Goal: Navigation & Orientation: Find specific page/section

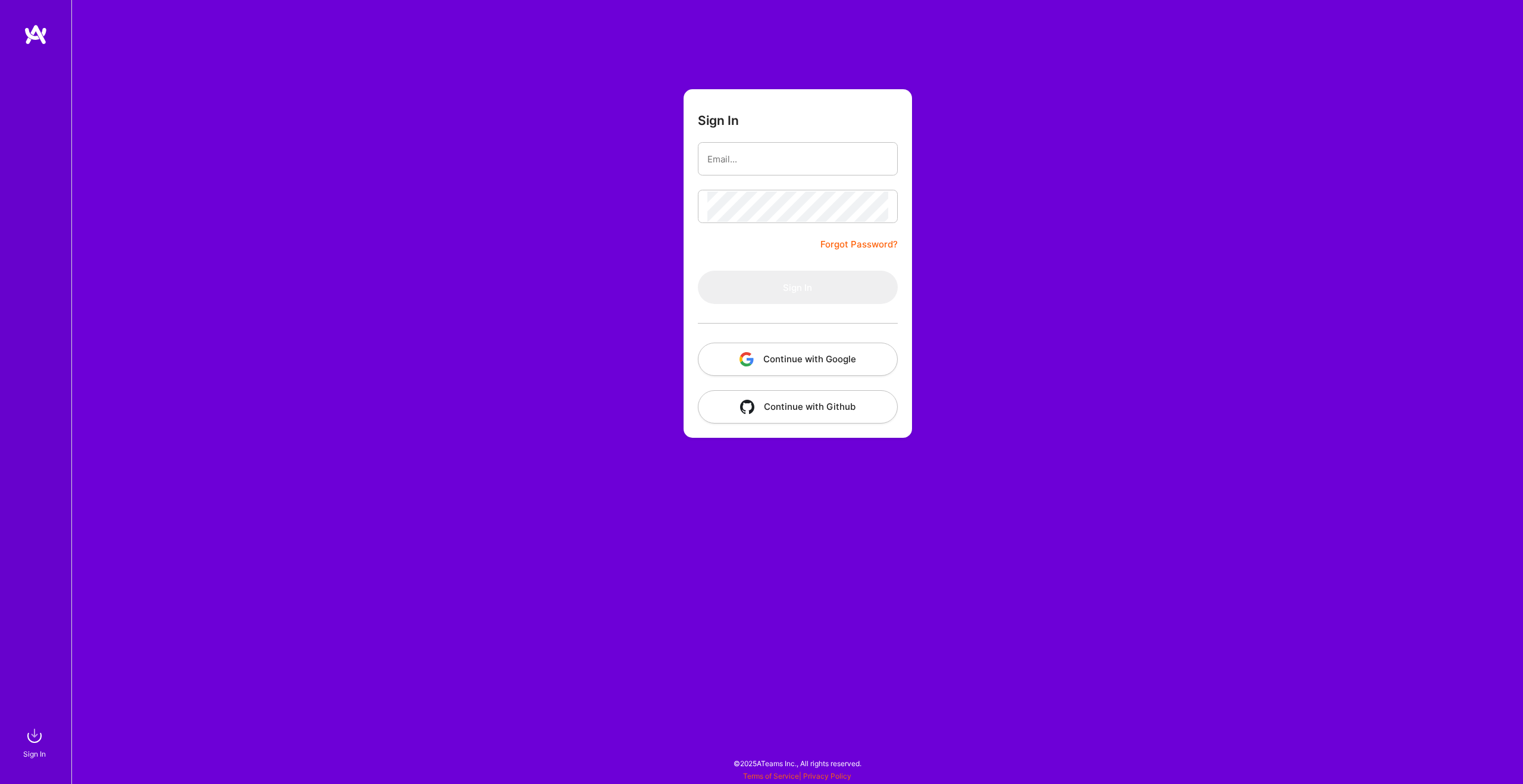
click at [773, 364] on button "Continue with Google" at bounding box center [798, 360] width 200 height 33
click at [815, 362] on button "Continue with Google" at bounding box center [798, 360] width 200 height 33
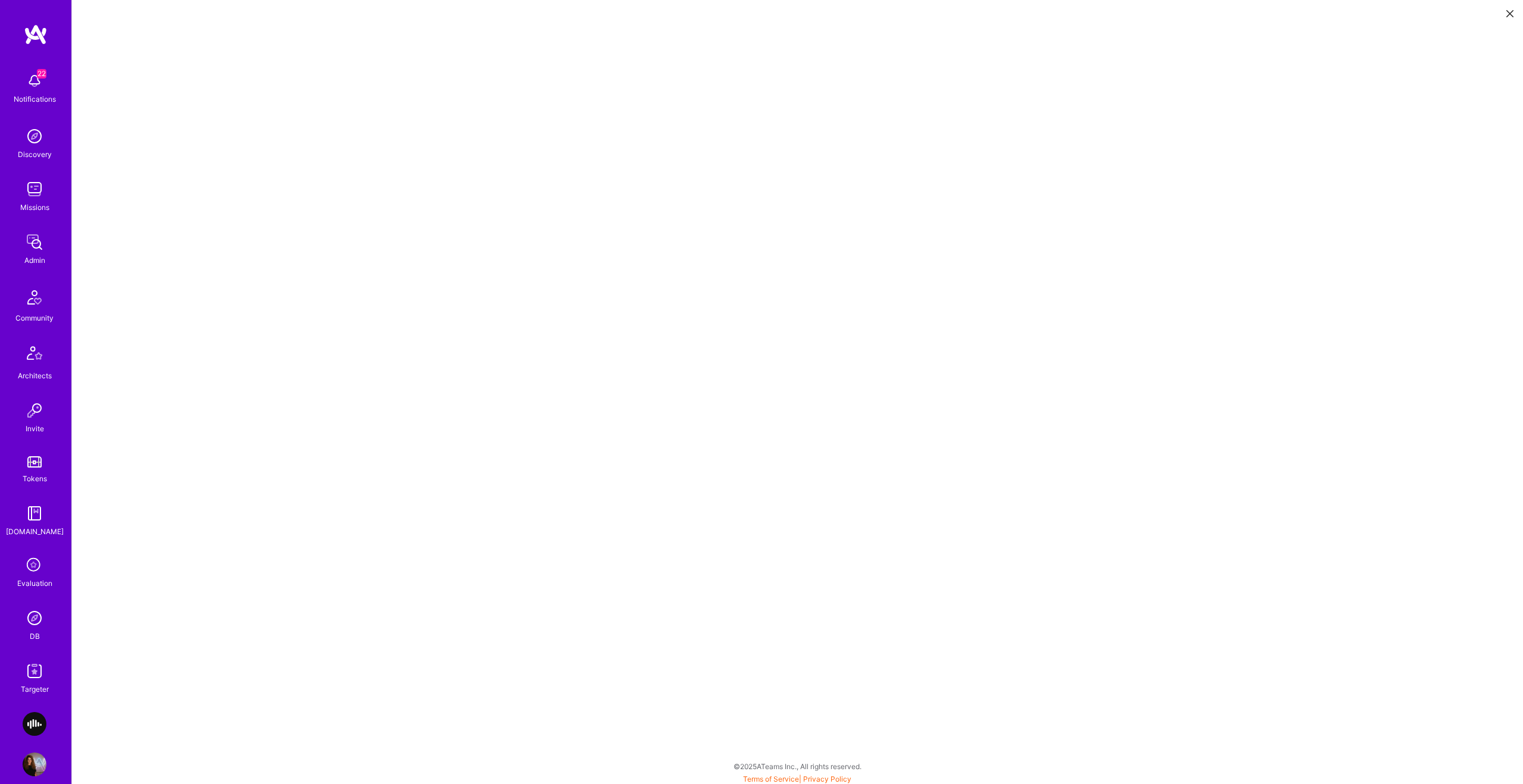
scroll to position [1, 0]
click at [1512, 13] on icon at bounding box center [1509, 13] width 7 height 7
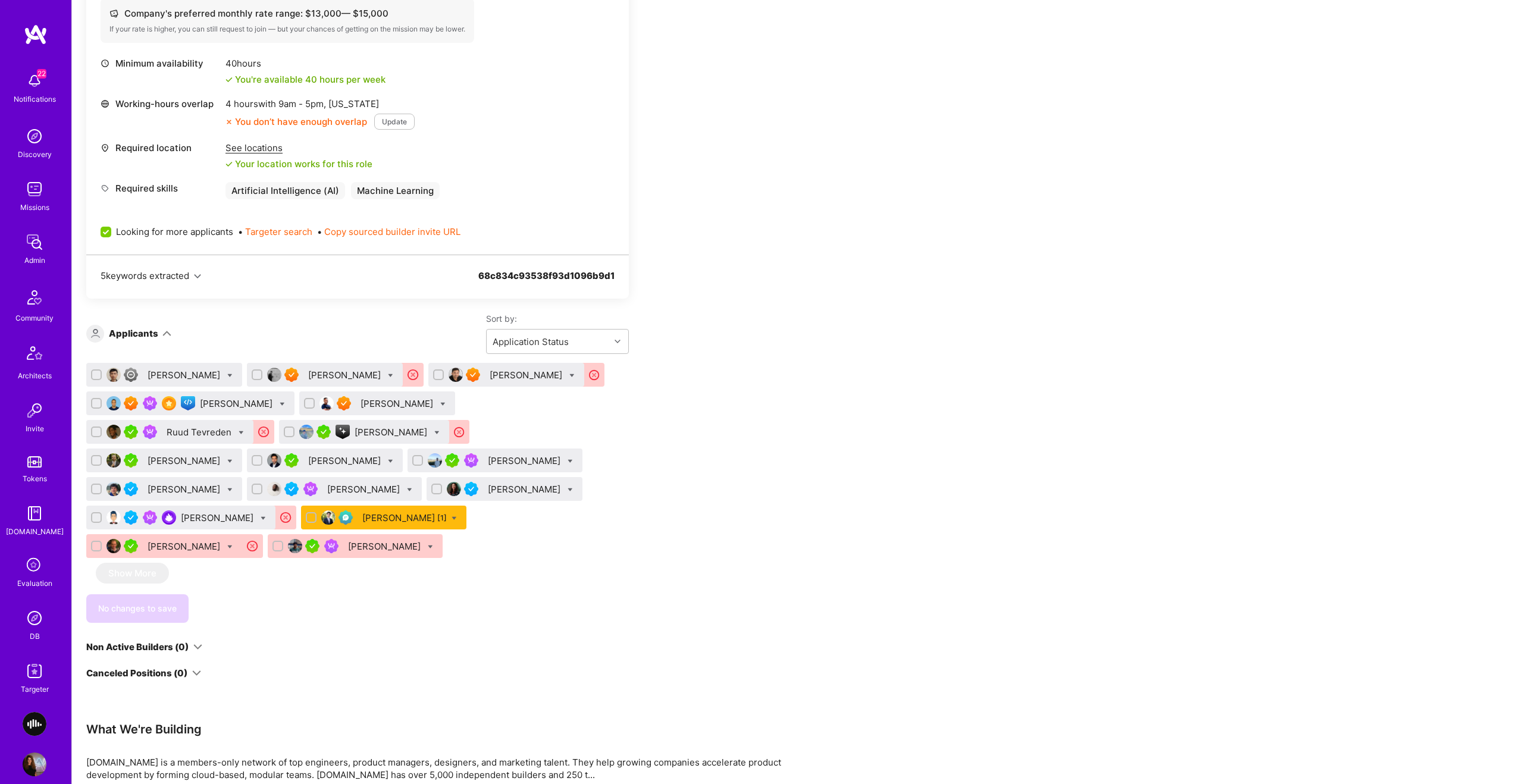
scroll to position [495, 0]
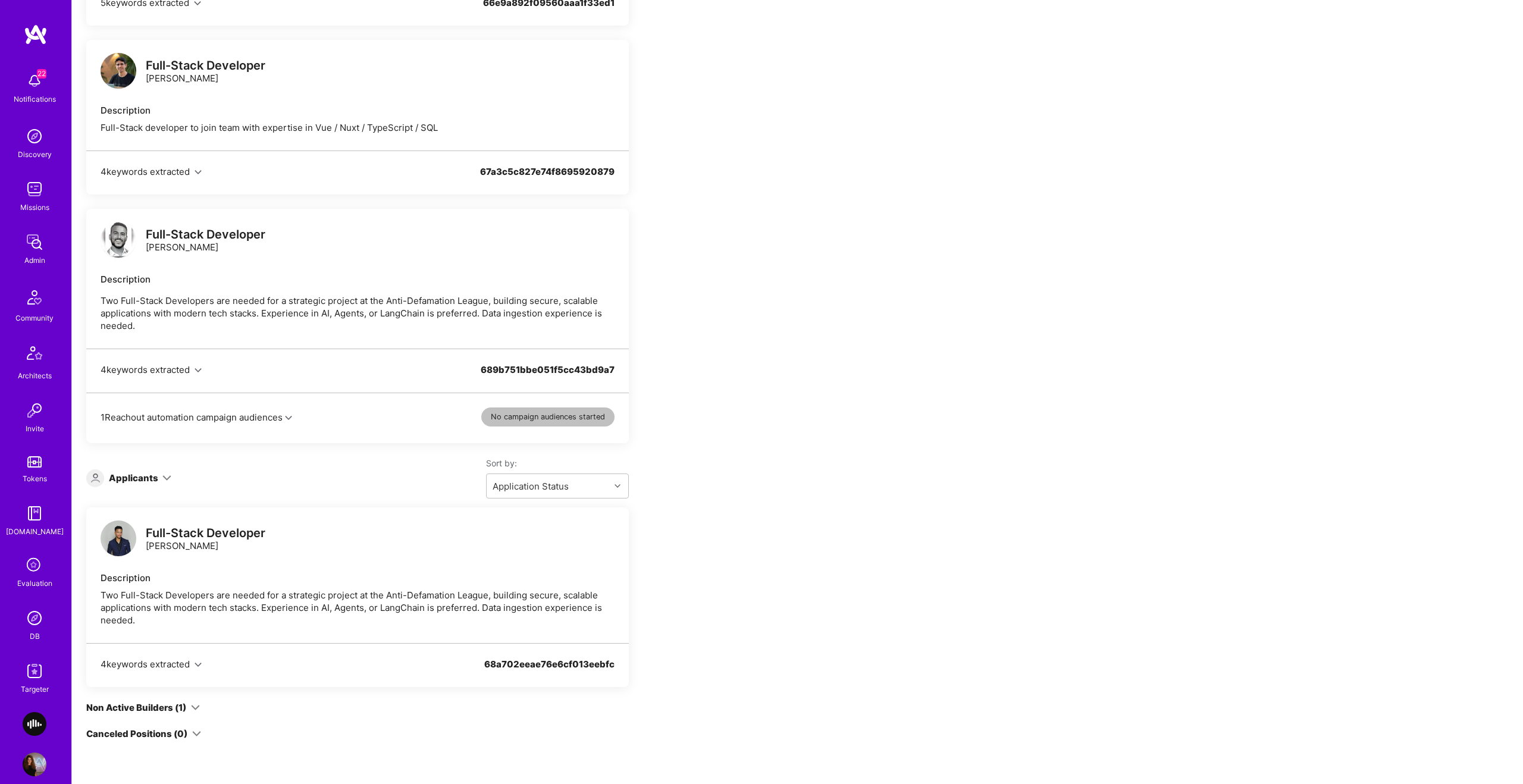
scroll to position [950, 0]
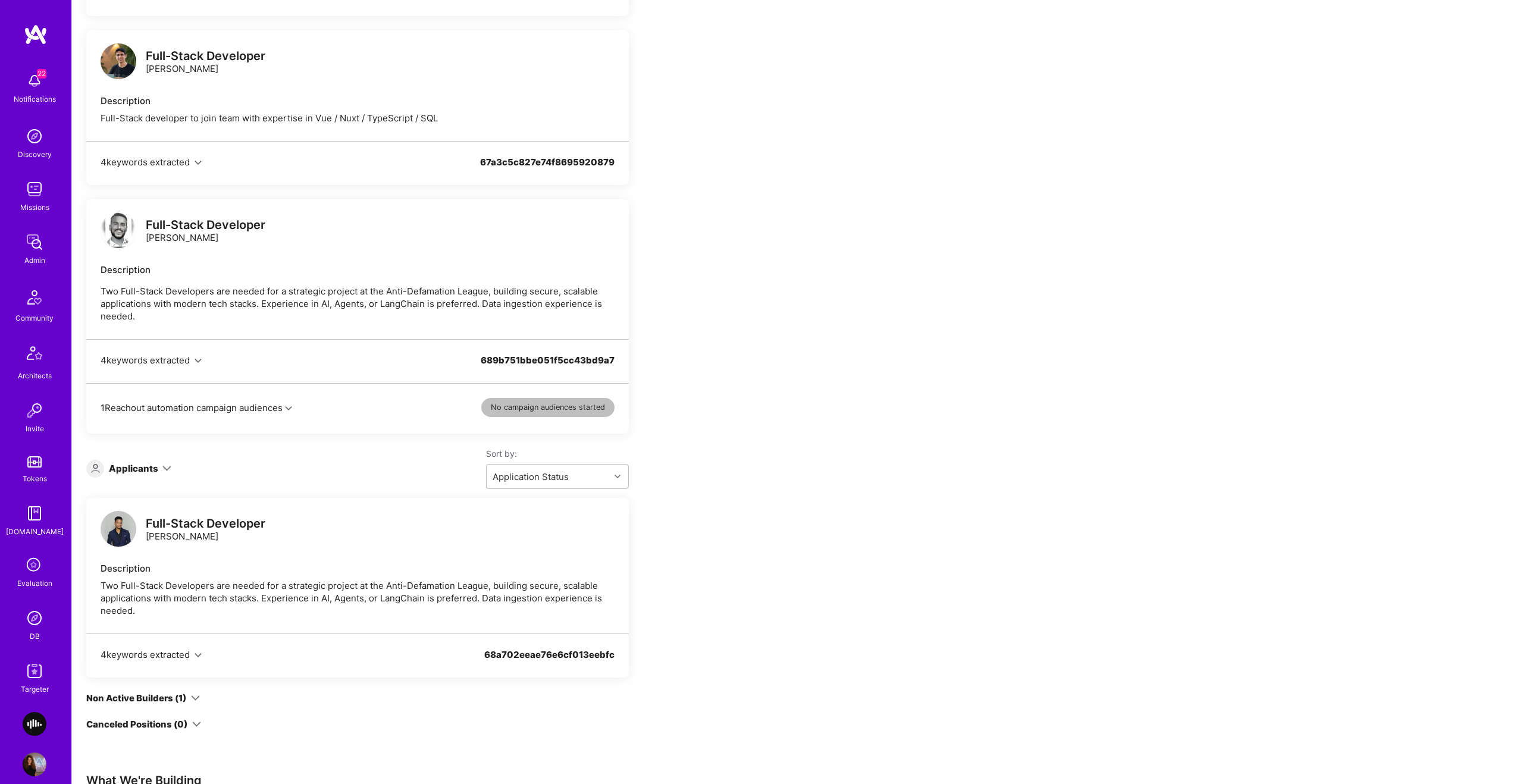
click at [141, 475] on div "Applicants" at bounding box center [133, 468] width 49 height 13
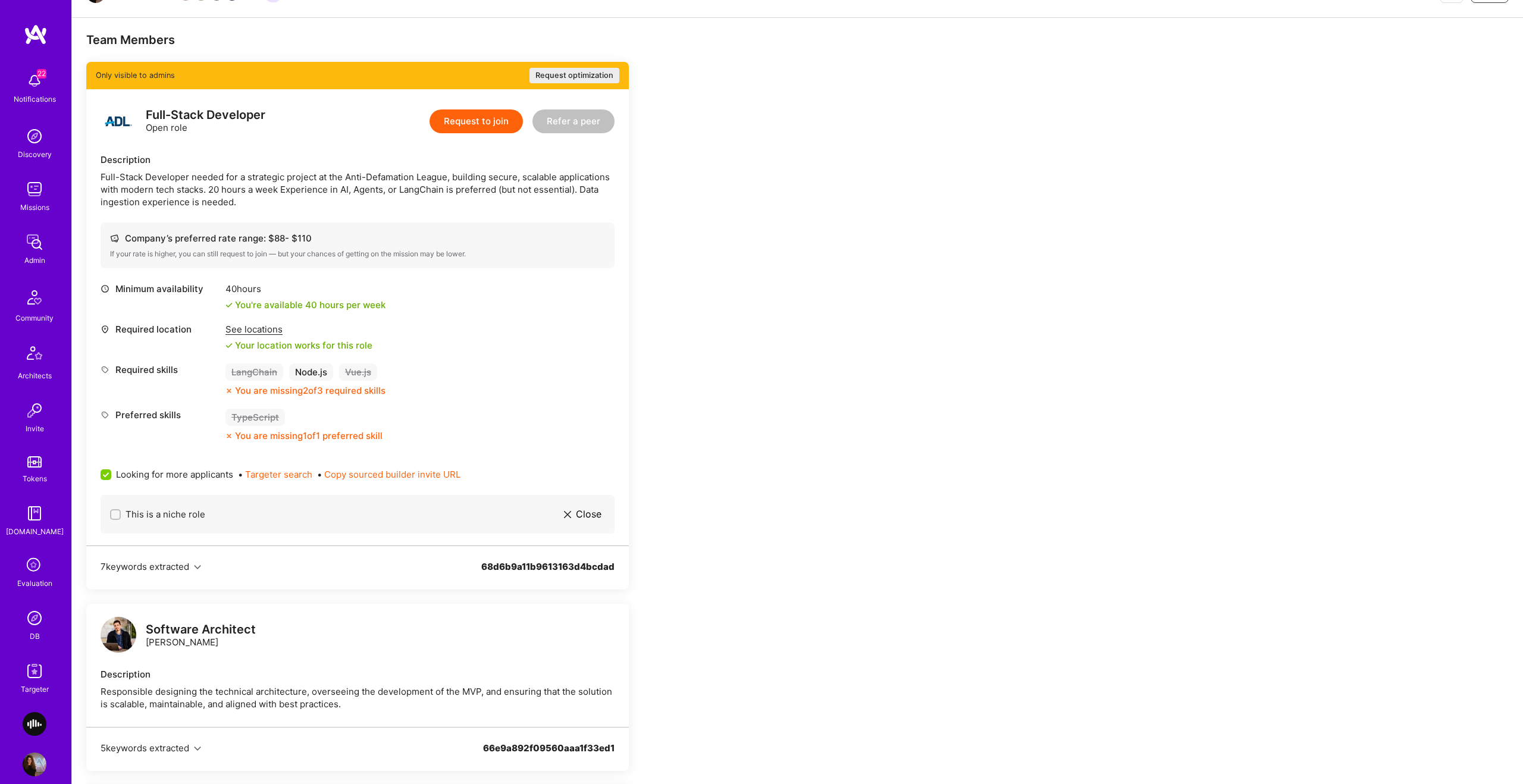
scroll to position [0, 0]
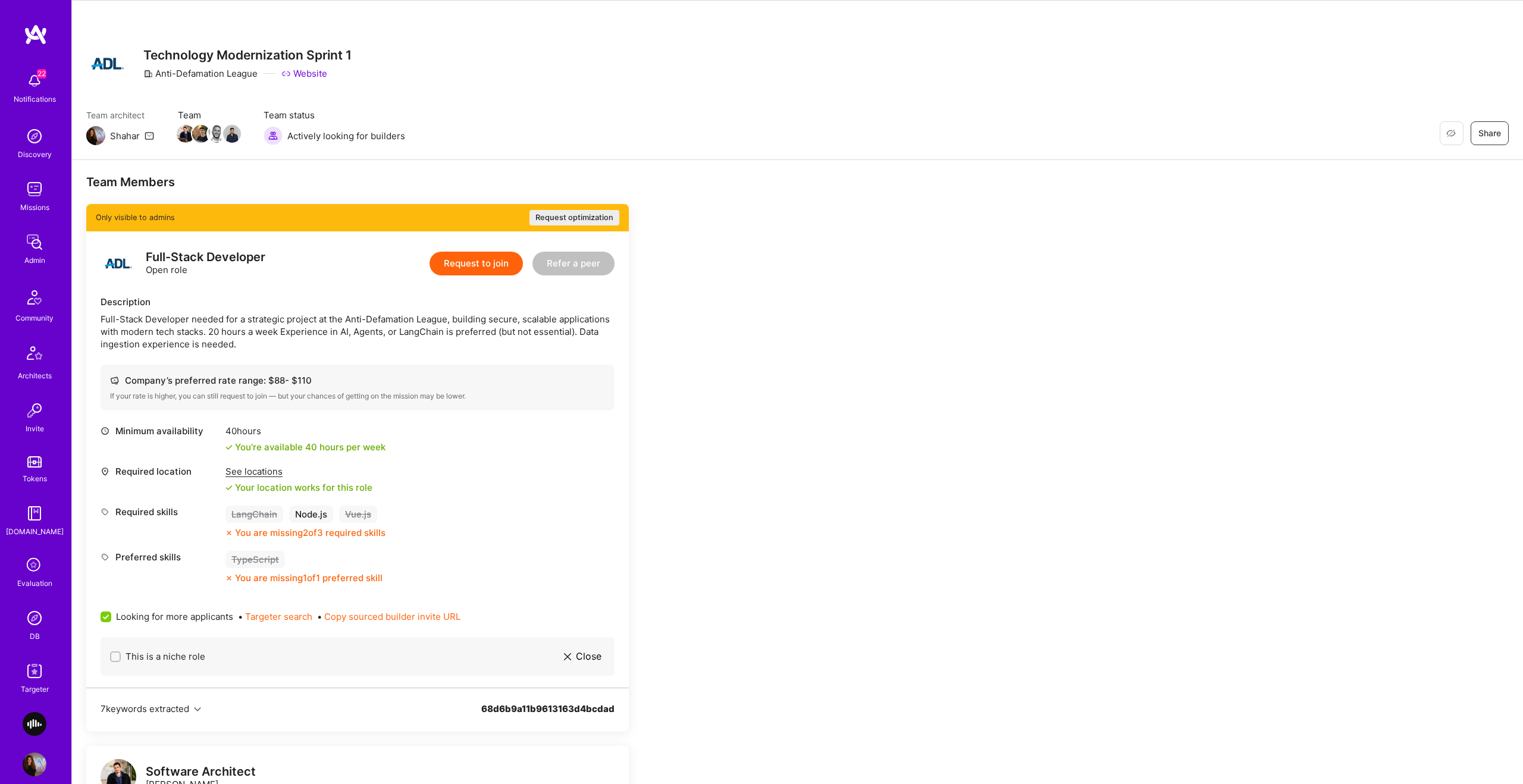
scroll to position [67, 0]
